Goal: Task Accomplishment & Management: Manage account settings

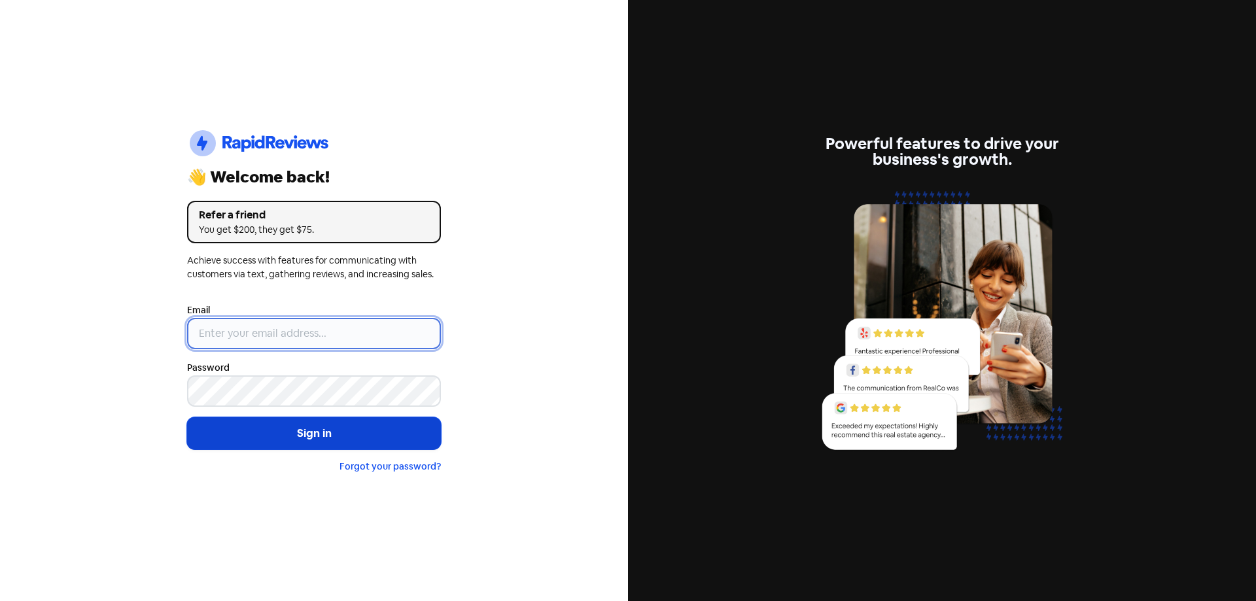
type input "[EMAIL_ADDRESS][DOMAIN_NAME]"
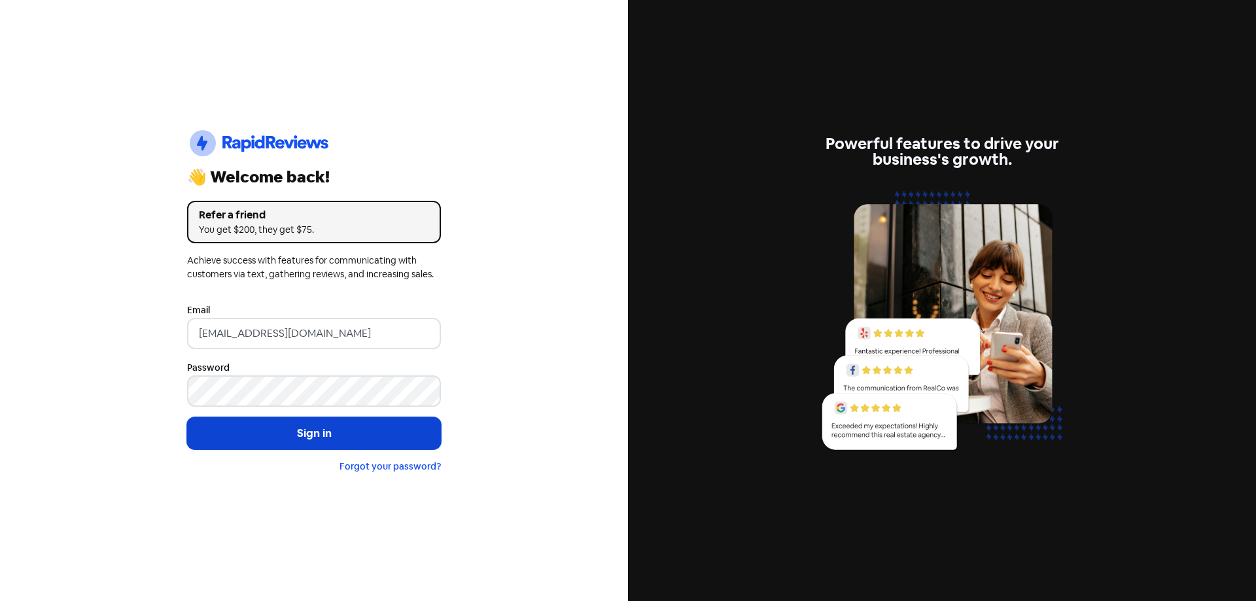
click at [379, 433] on button "Sign in" at bounding box center [314, 433] width 254 height 33
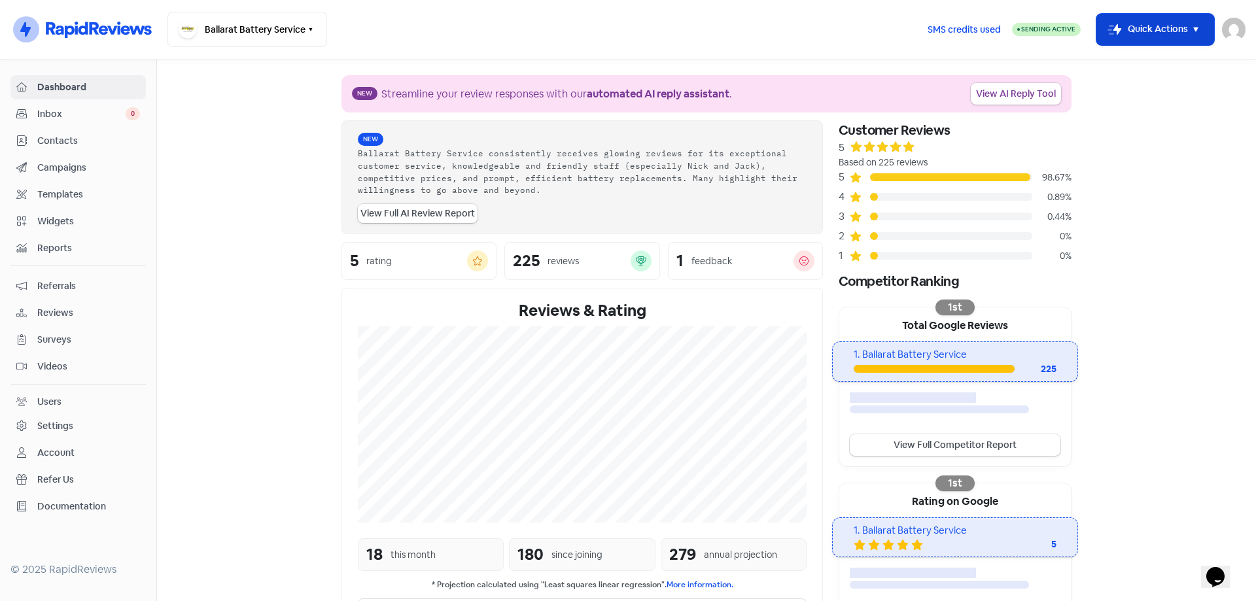
click at [1144, 22] on button "Icon For Thunder-move Quick Actions" at bounding box center [1155, 29] width 118 height 31
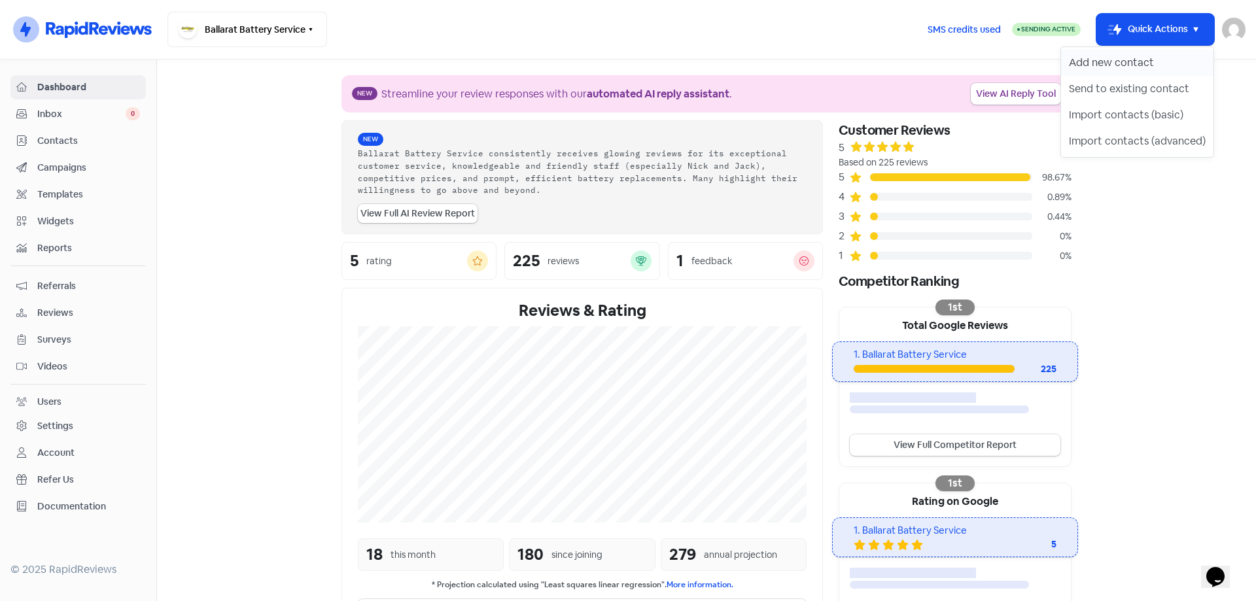
click at [1088, 63] on button "Add new contact" at bounding box center [1137, 63] width 152 height 26
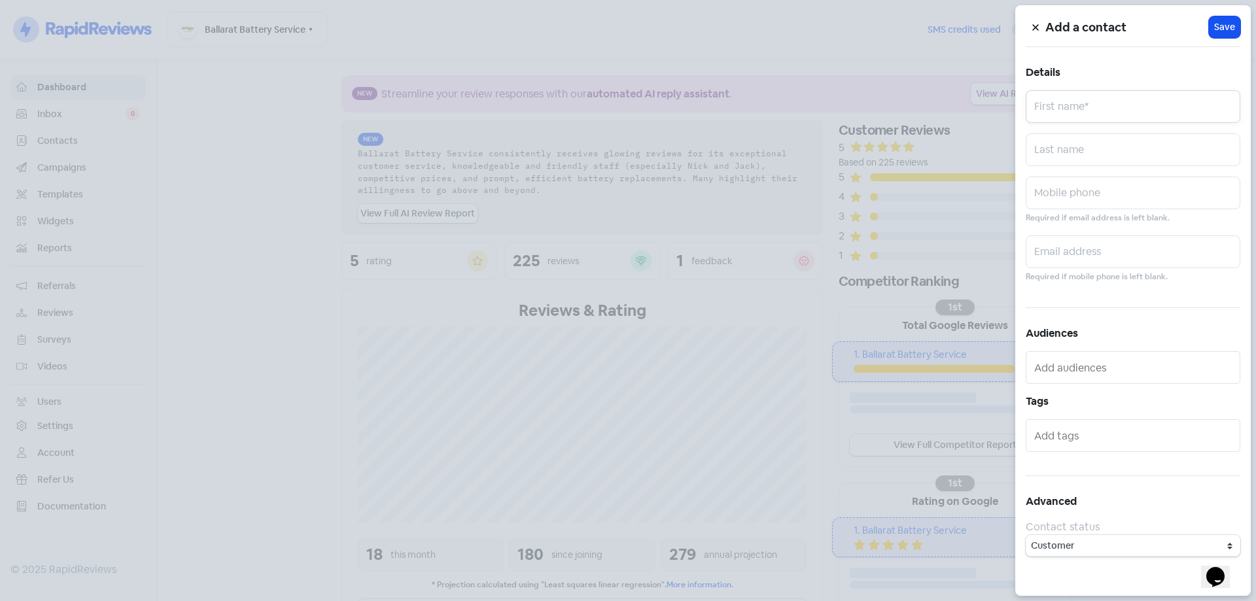
click at [1073, 95] on input "text" at bounding box center [1133, 106] width 215 height 33
type input "Valued Customer"
type input "0432076518"
click at [1215, 22] on span "Save" at bounding box center [1224, 27] width 21 height 14
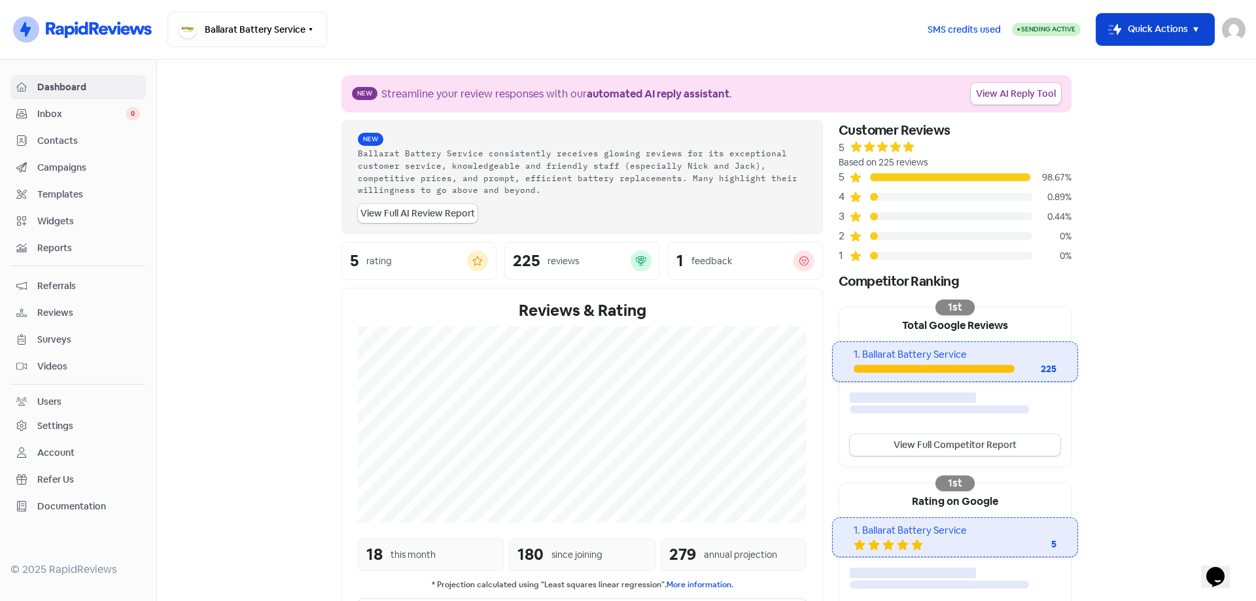
click at [1165, 20] on button "Icon For Thunder-move Quick Actions" at bounding box center [1155, 29] width 118 height 31
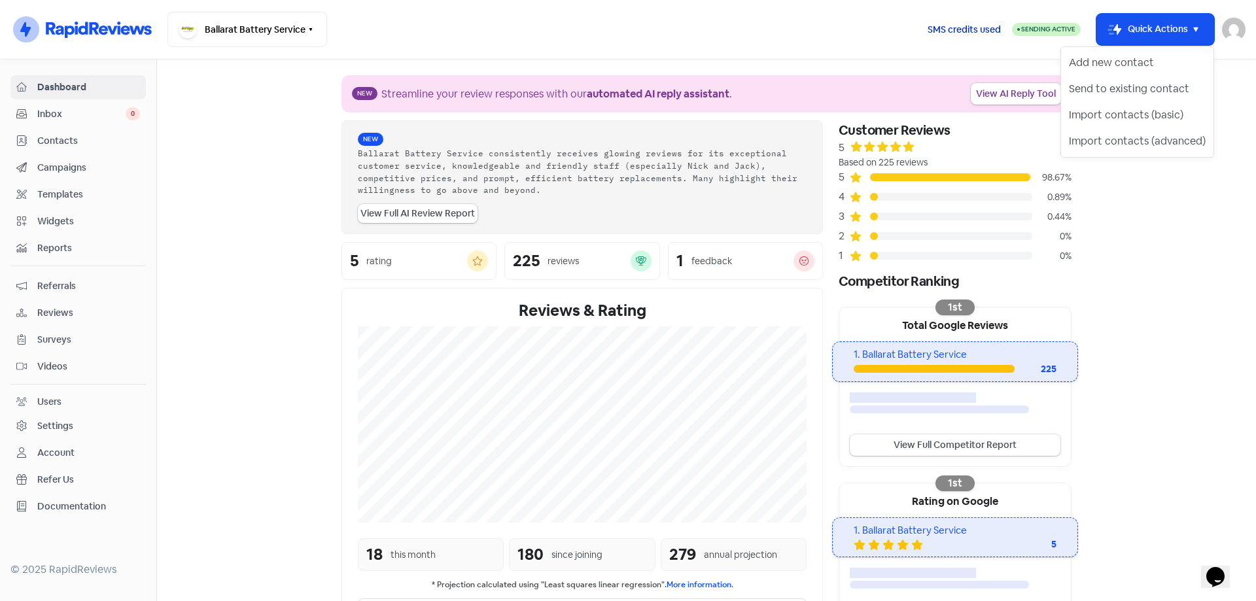
click at [952, 30] on span "SMS credits used" at bounding box center [963, 30] width 73 height 14
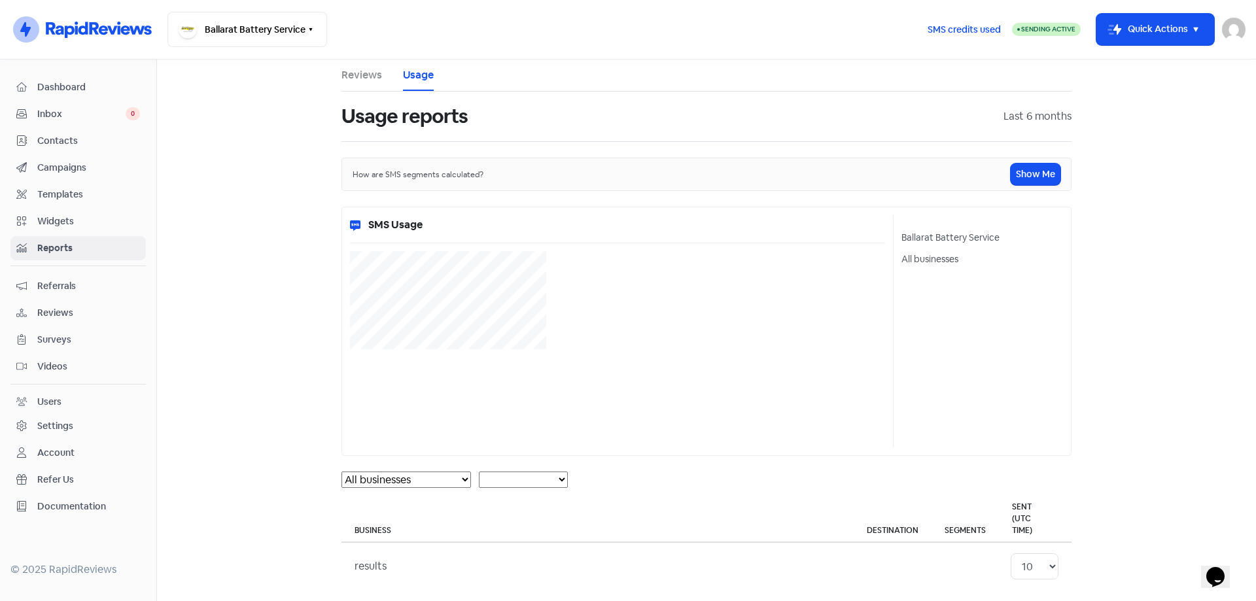
select select "[object Object]"
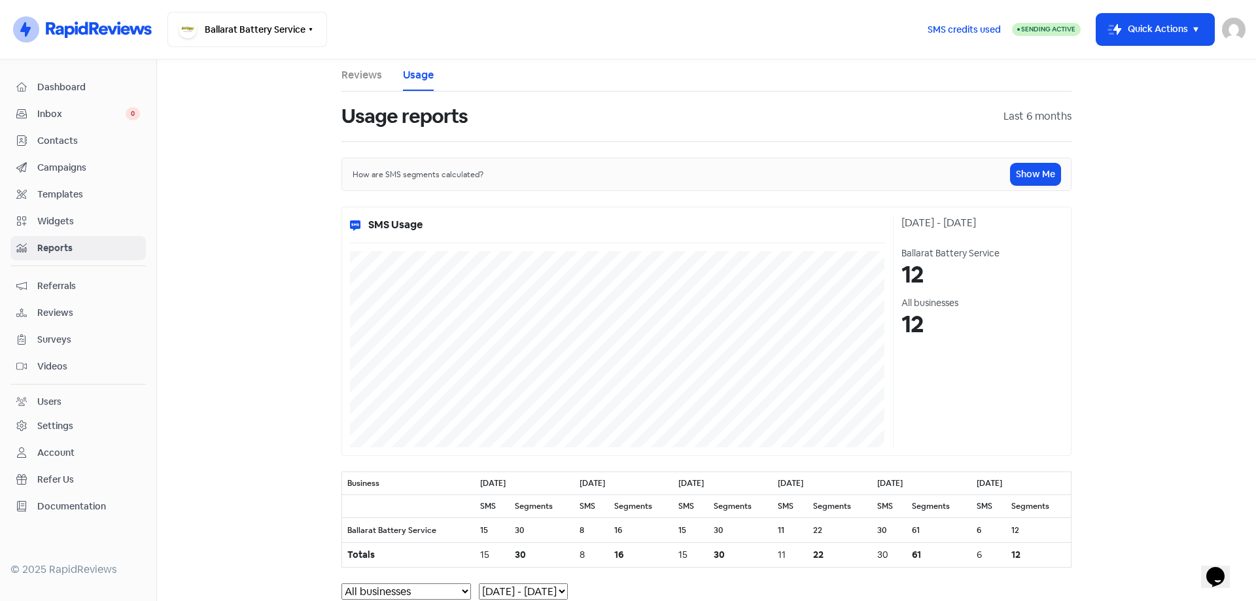
click at [980, 386] on div "03 Oct 25 - 02 Nov 25 Ballarat Battery Service 12 All businesses 12" at bounding box center [978, 331] width 171 height 232
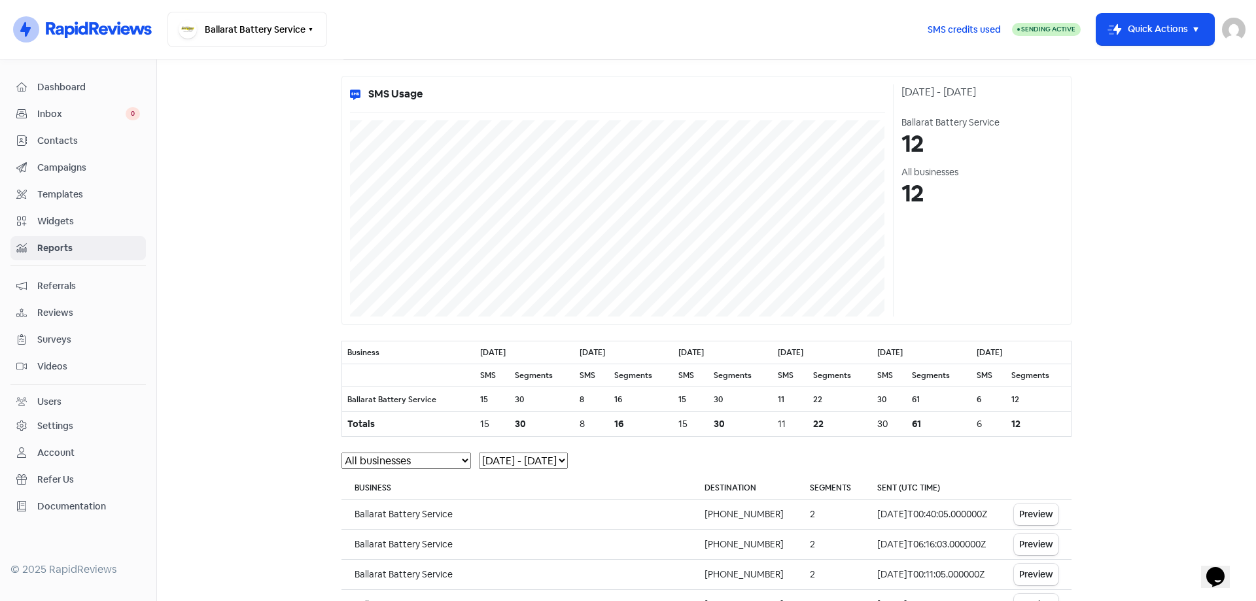
scroll to position [273, 0]
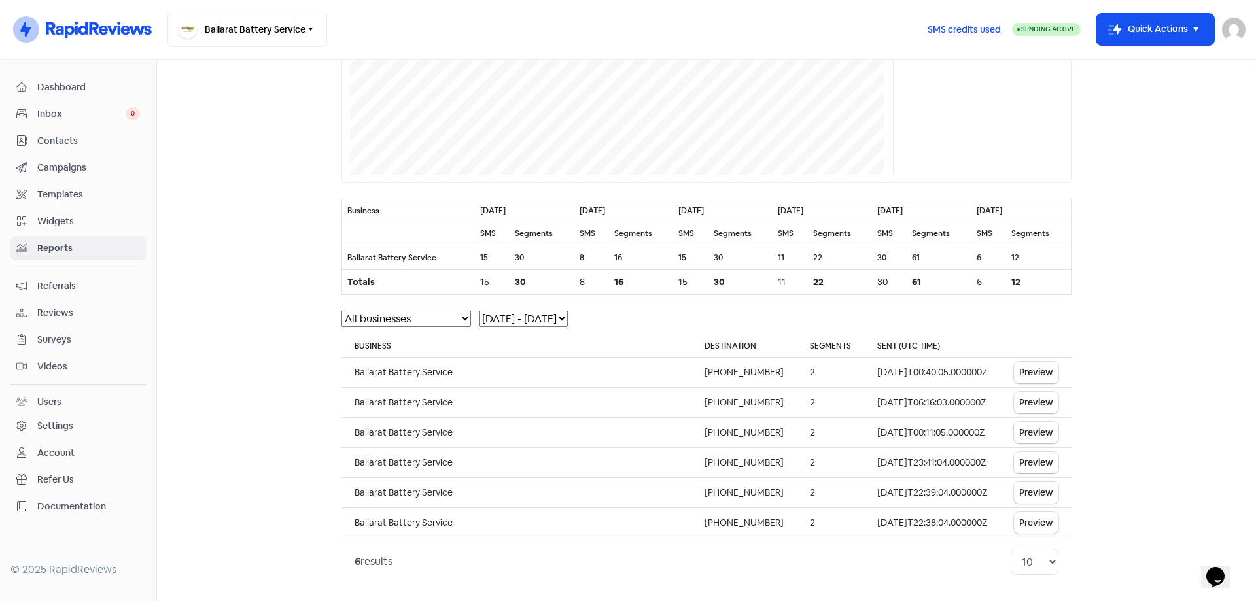
click at [71, 34] on icon at bounding box center [70, 32] width 10 height 12
